Goal: Task Accomplishment & Management: Manage account settings

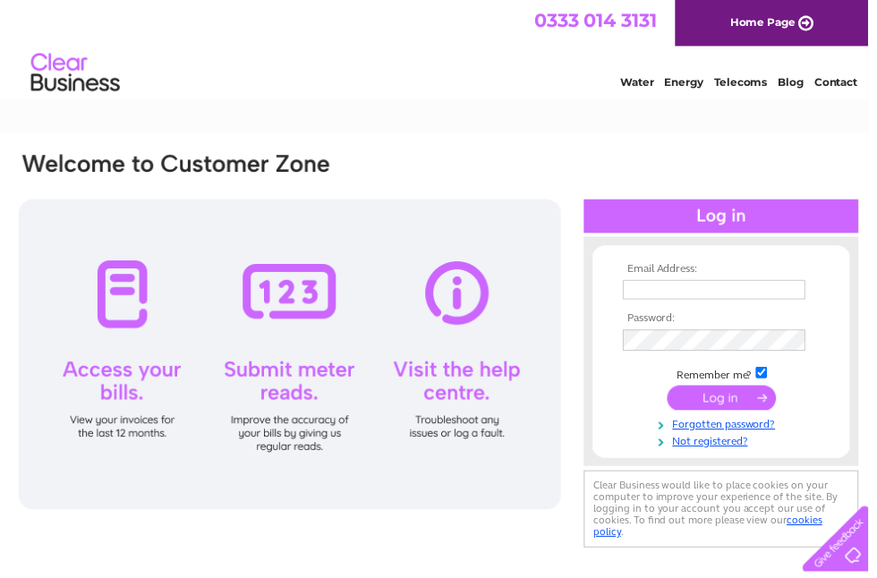
click at [776, 288] on input "text" at bounding box center [721, 293] width 184 height 20
type input "mickhopkin@hotmail.com"
click at [753, 407] on input "submit" at bounding box center [729, 401] width 110 height 25
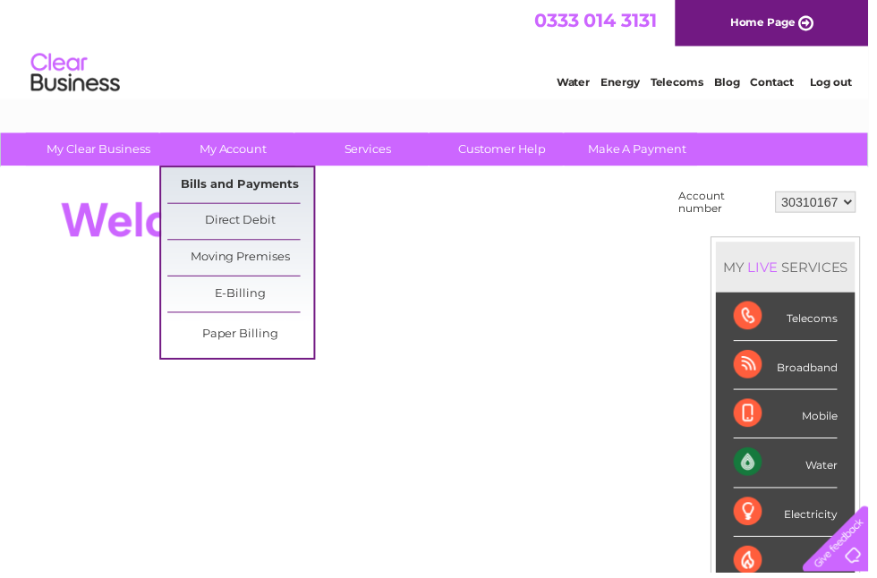
click at [271, 191] on link "Bills and Payments" at bounding box center [243, 187] width 148 height 36
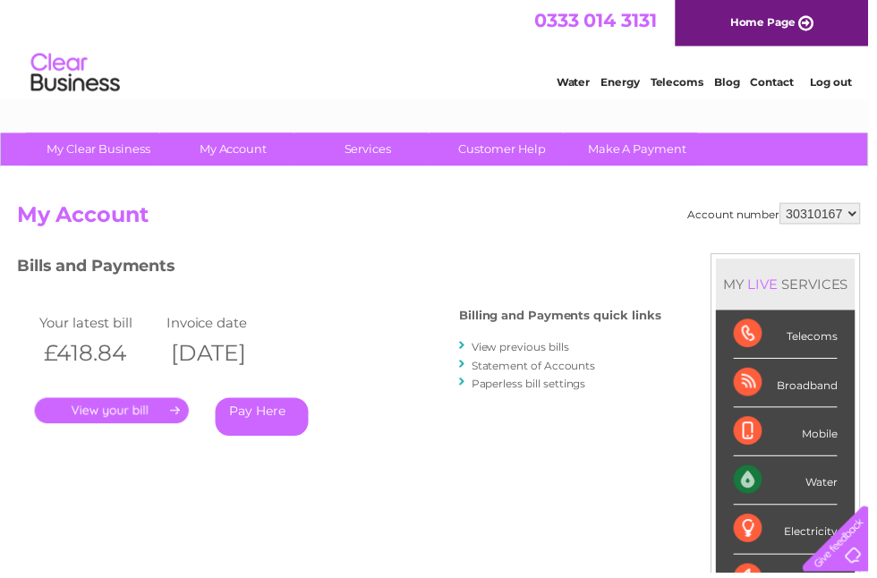
click at [178, 421] on link "." at bounding box center [113, 415] width 156 height 26
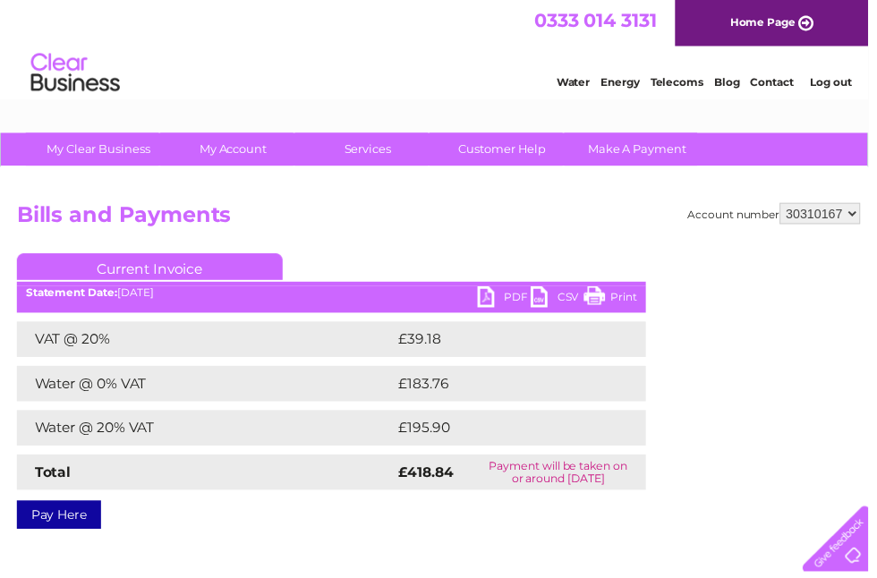
click at [505, 308] on link "PDF" at bounding box center [509, 302] width 54 height 26
click at [491, 302] on link "PDF" at bounding box center [509, 302] width 54 height 26
